Goal: Transaction & Acquisition: Purchase product/service

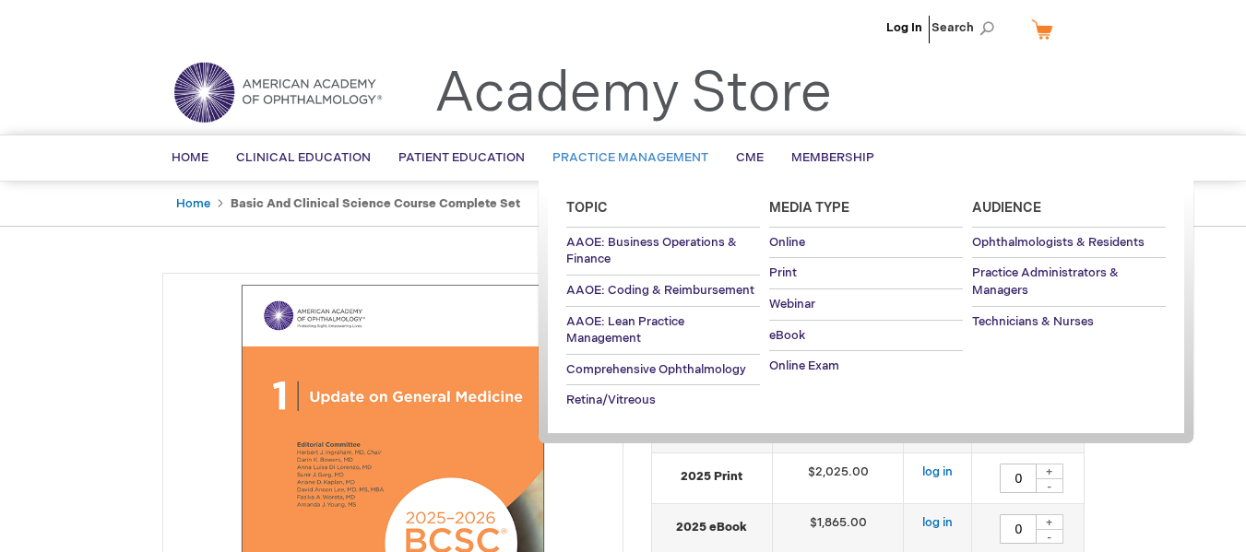
type input "0"
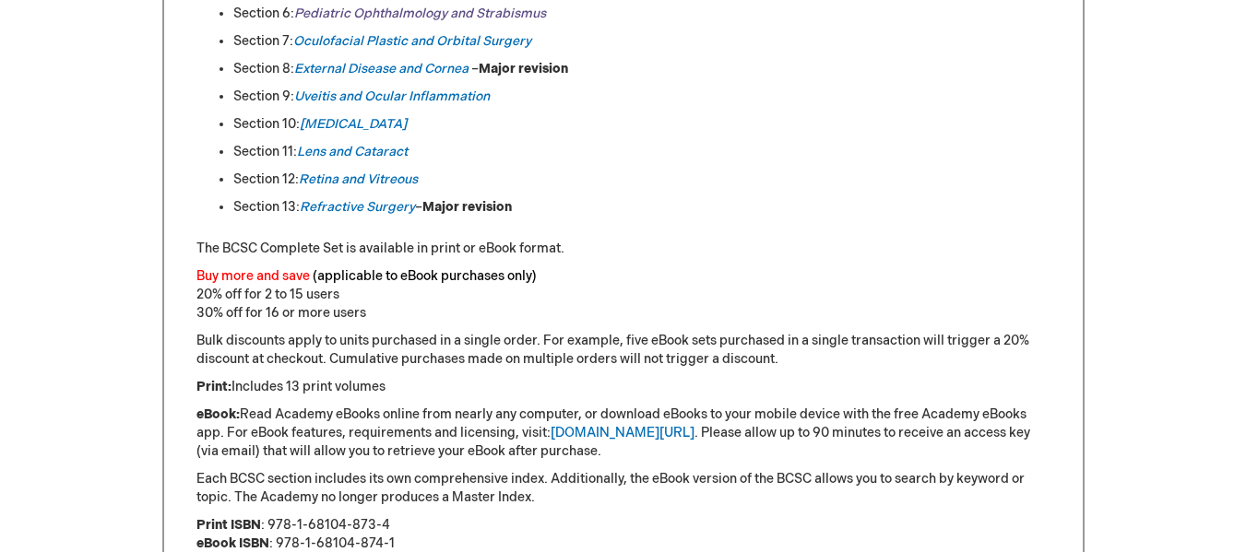
scroll to position [1228, 0]
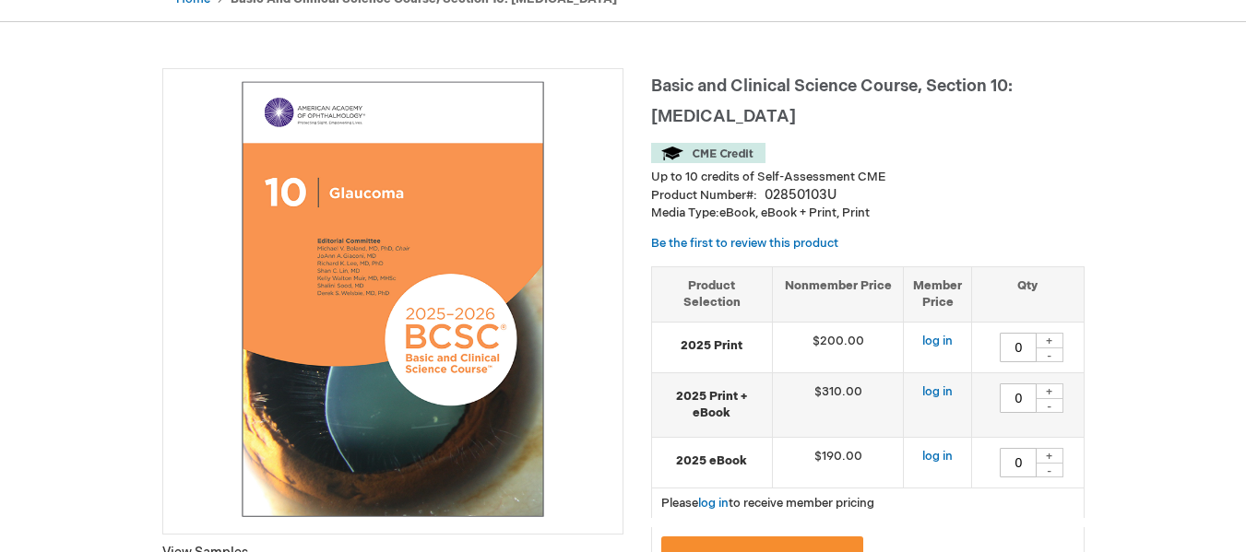
type input "0"
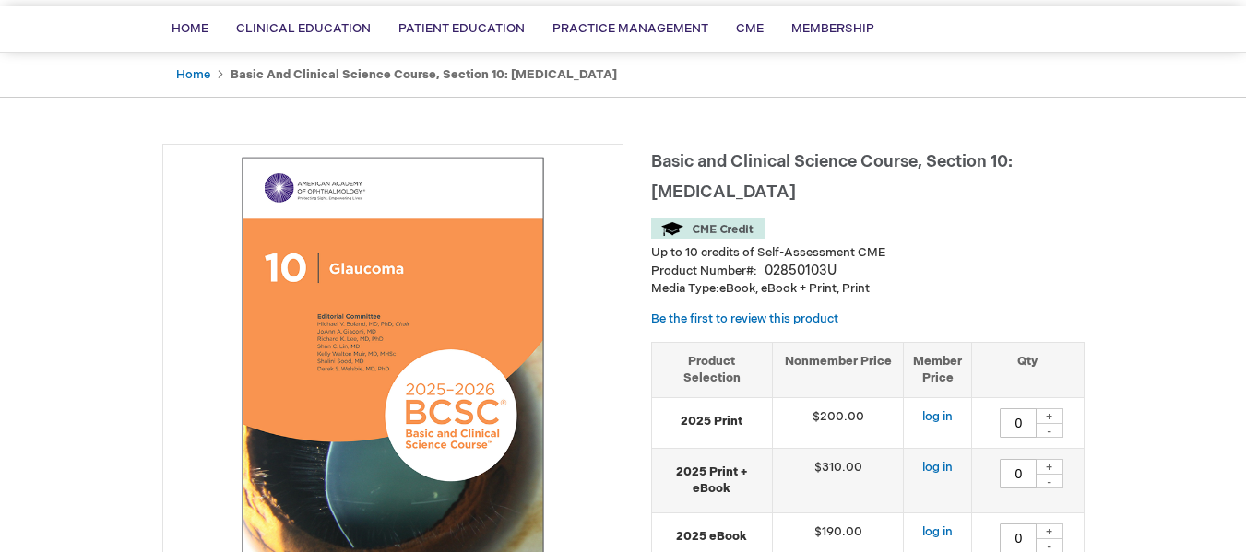
scroll to position [126, 0]
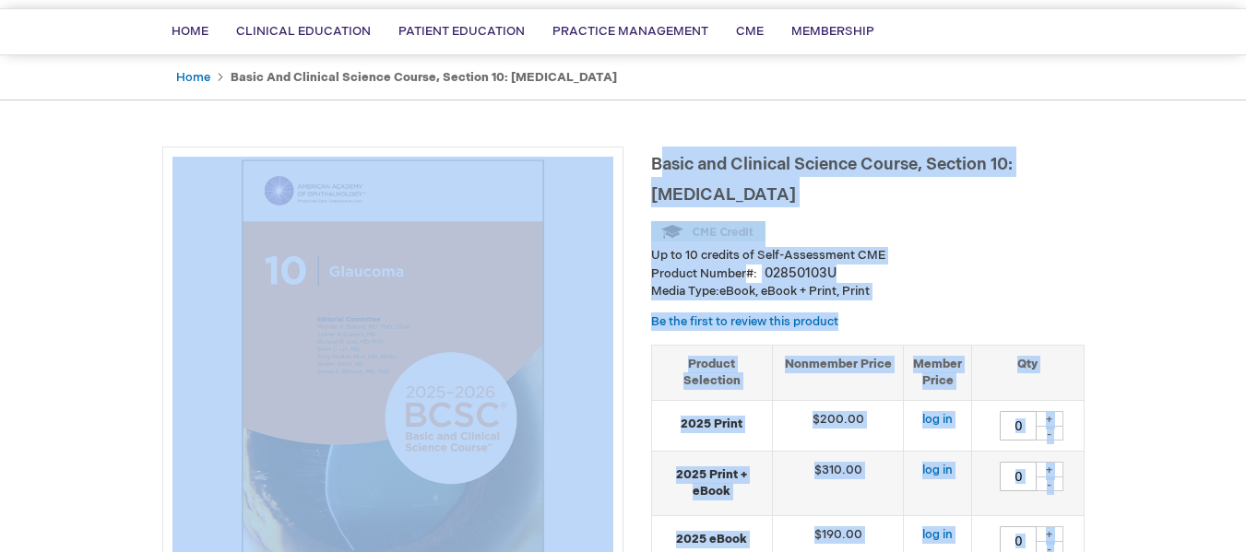
drag, startPoint x: 647, startPoint y: 160, endPoint x: 664, endPoint y: 167, distance: 18.2
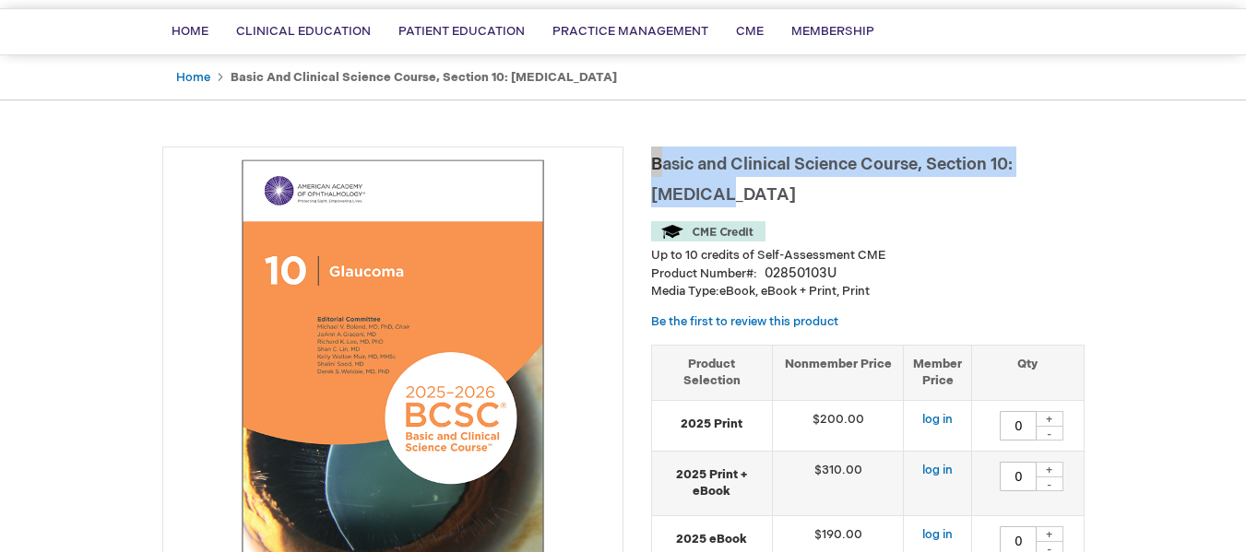
drag, startPoint x: 654, startPoint y: 160, endPoint x: 730, endPoint y: 191, distance: 82.7
click at [730, 191] on span "Basic and Clinical Science Course, Section 10: [MEDICAL_DATA]" at bounding box center [832, 180] width 362 height 50
copy span "Basic and Clinical Science Course, Section 10: [MEDICAL_DATA]"
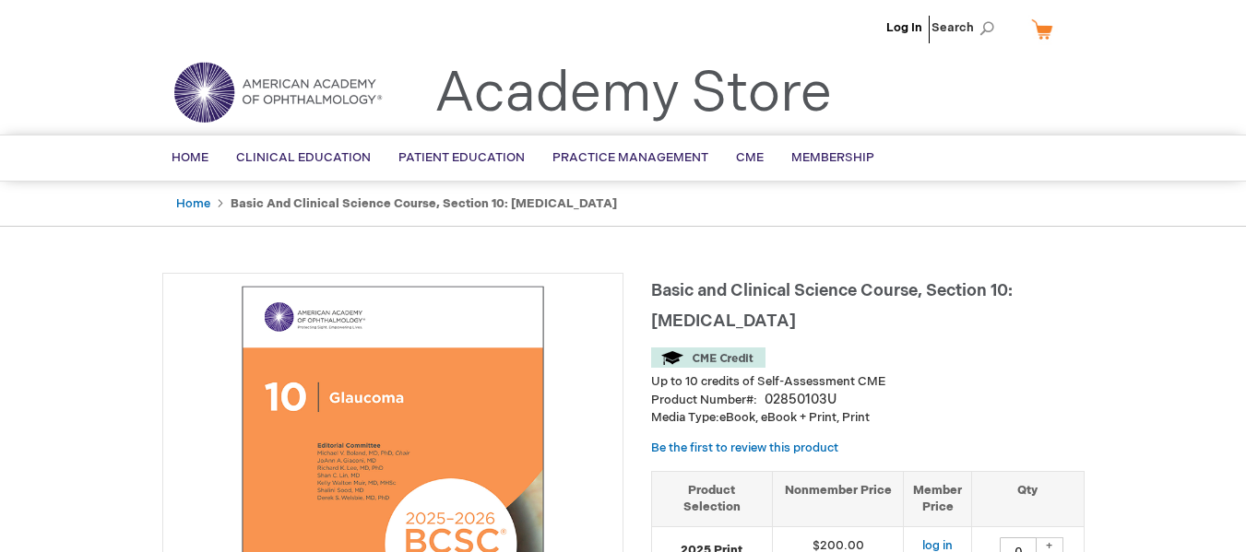
type input "0"
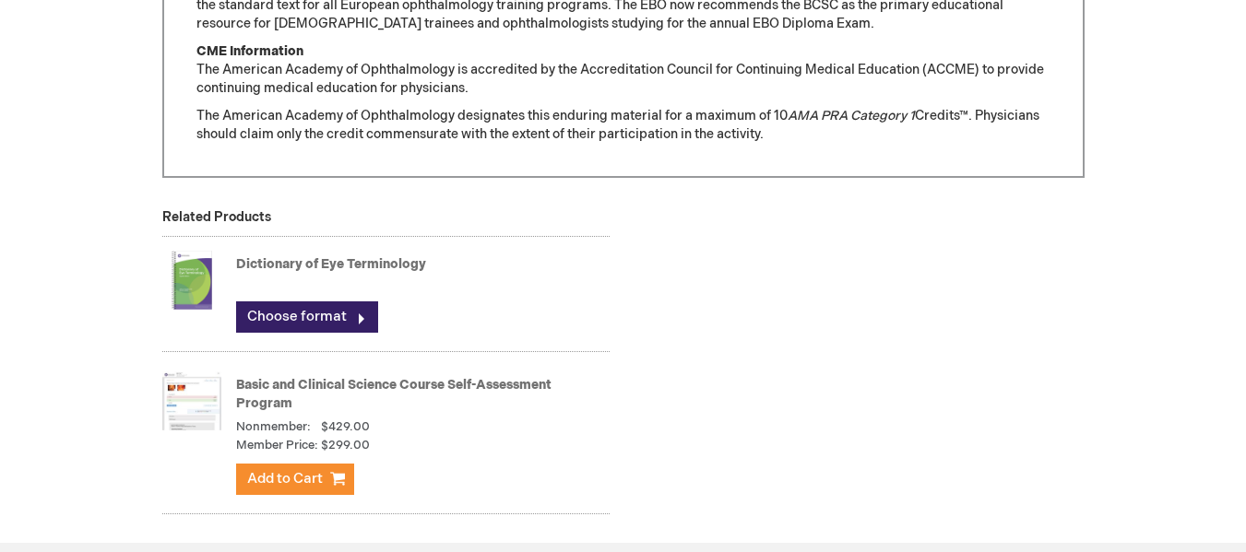
scroll to position [1727, 0]
